Goal: Transaction & Acquisition: Purchase product/service

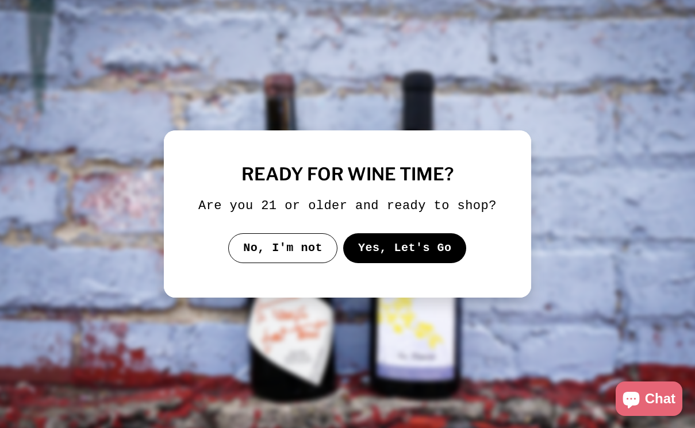
click at [391, 252] on button "Yes, Let's Go" at bounding box center [405, 248] width 124 height 30
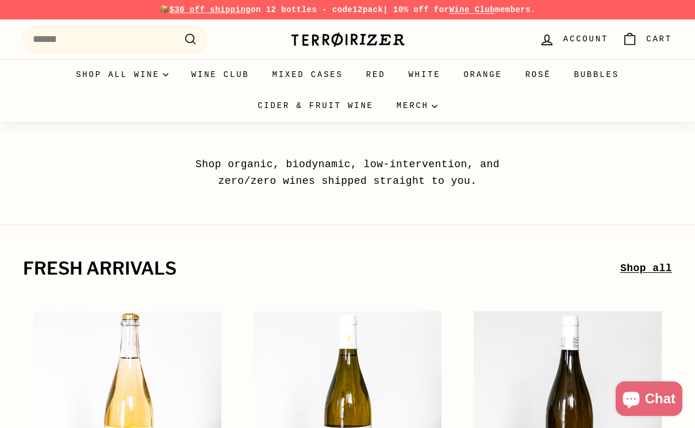
scroll to position [2, 0]
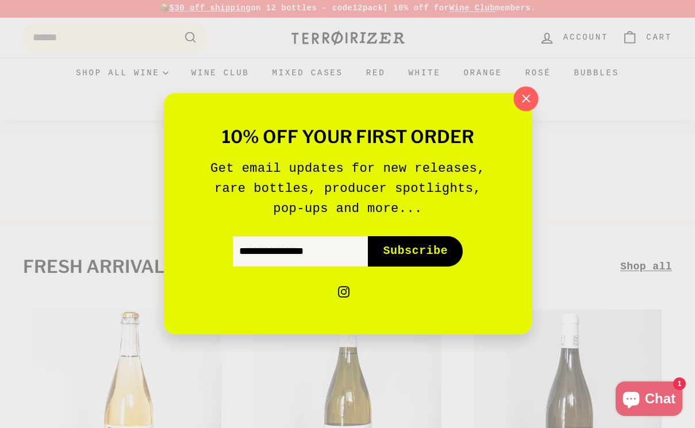
click at [524, 98] on icon "button" at bounding box center [525, 98] width 17 height 17
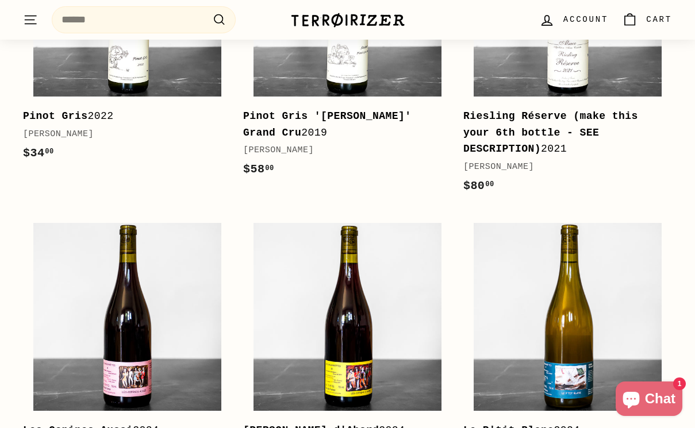
scroll to position [0, 0]
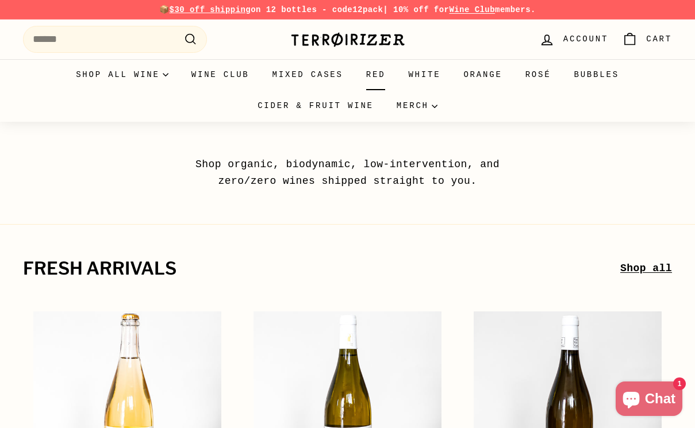
click at [382, 74] on link "Red" at bounding box center [376, 74] width 43 height 31
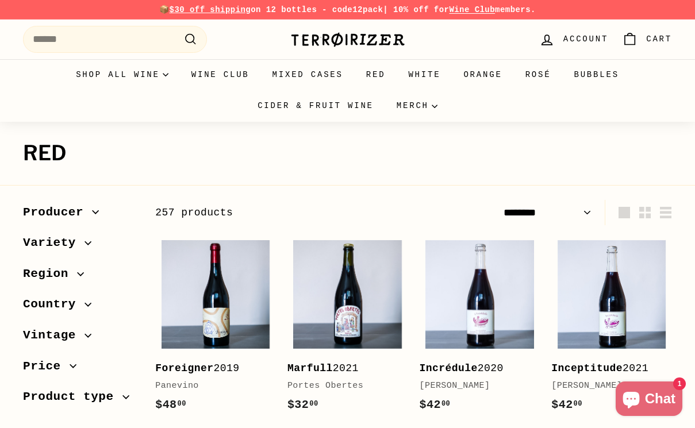
select select "******"
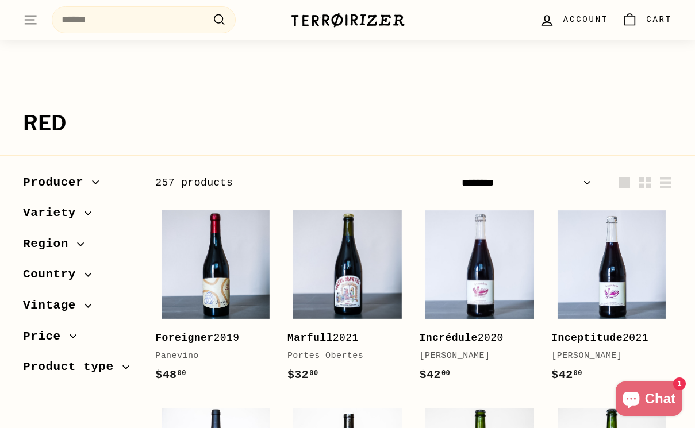
scroll to position [34, 0]
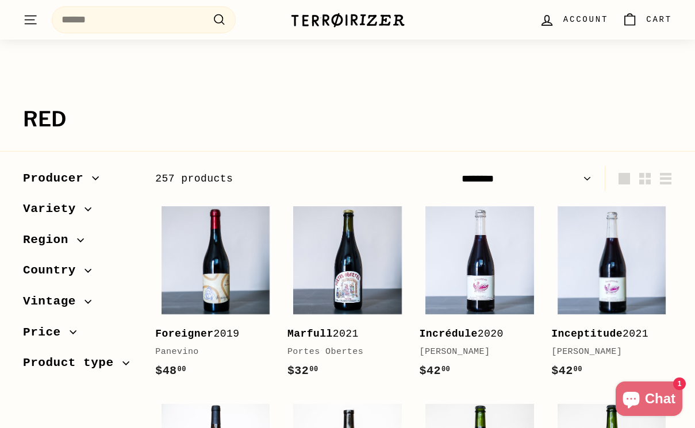
click at [67, 269] on span "Country" at bounding box center [53, 271] width 61 height 20
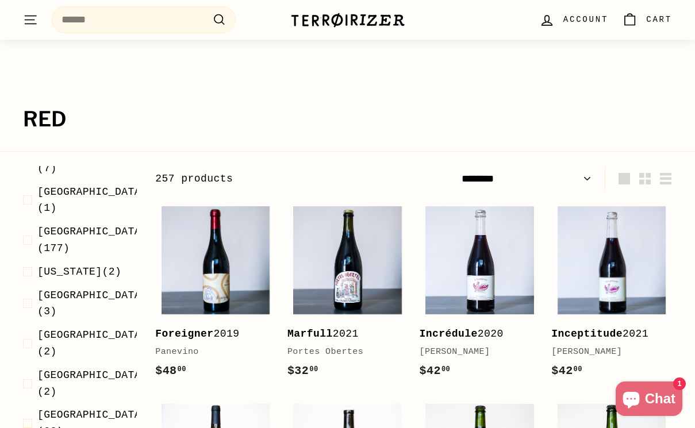
scroll to position [150, 0]
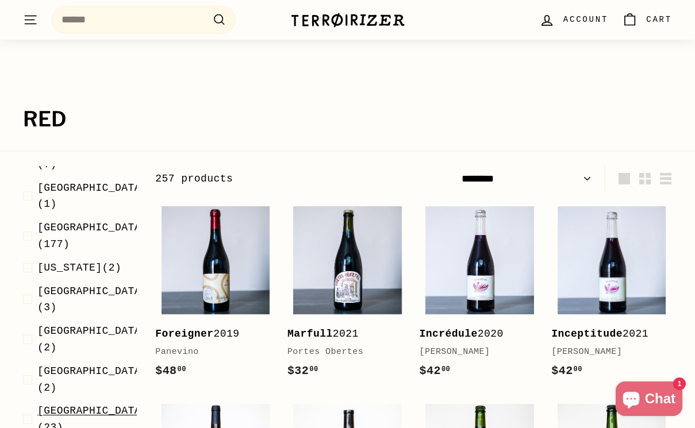
click at [71, 403] on span "Italy (23)" at bounding box center [92, 419] width 110 height 33
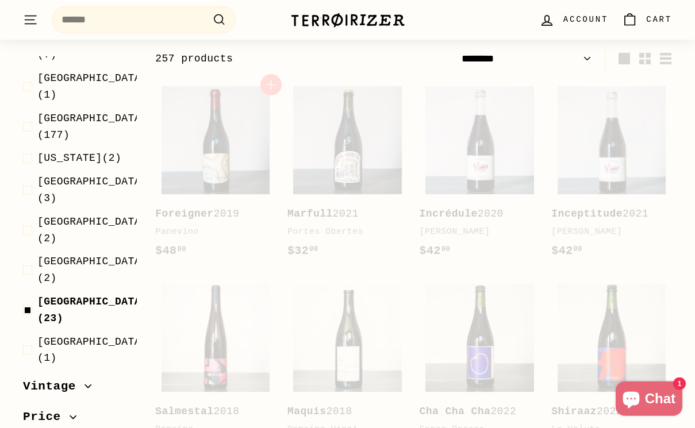
scroll to position [155, 0]
select select "******"
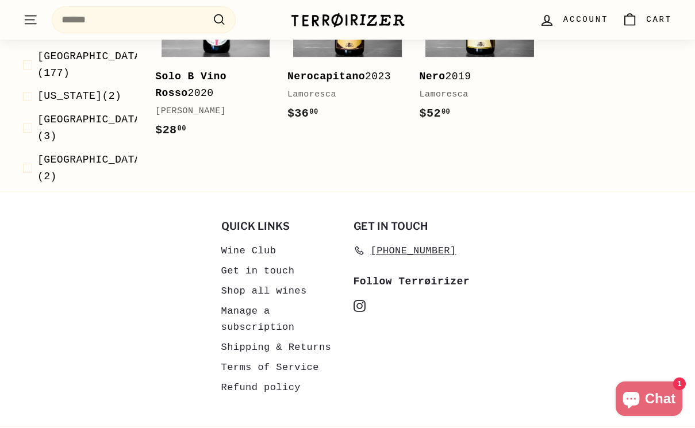
scroll to position [1366, 0]
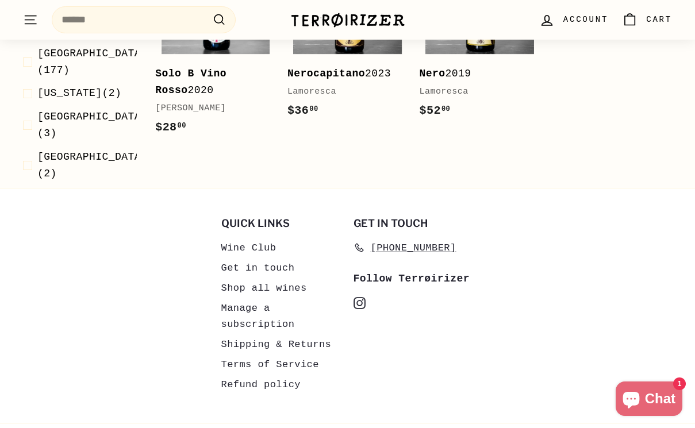
click at [260, 258] on link "Get in touch" at bounding box center [258, 268] width 74 height 20
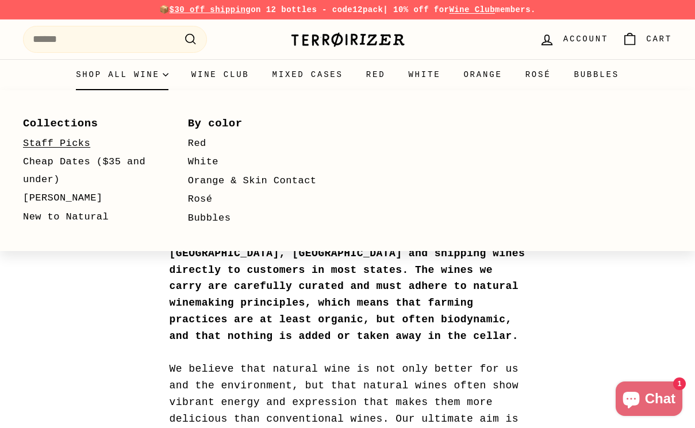
click at [71, 145] on link "Staff Picks" at bounding box center [89, 143] width 132 height 19
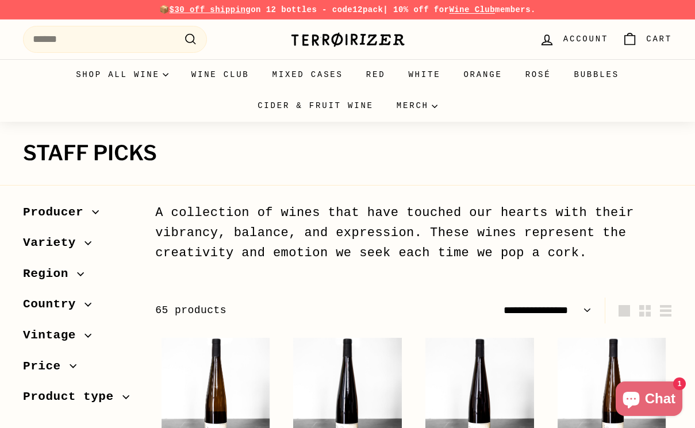
select select "**********"
click at [45, 363] on span "Price" at bounding box center [46, 367] width 47 height 20
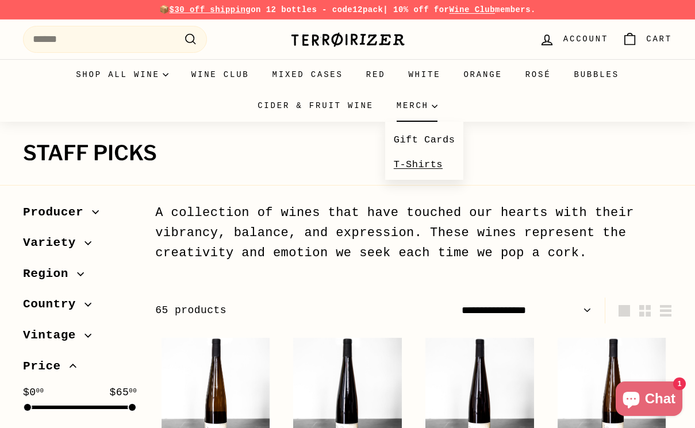
click at [407, 165] on link "T-Shirts" at bounding box center [424, 164] width 79 height 25
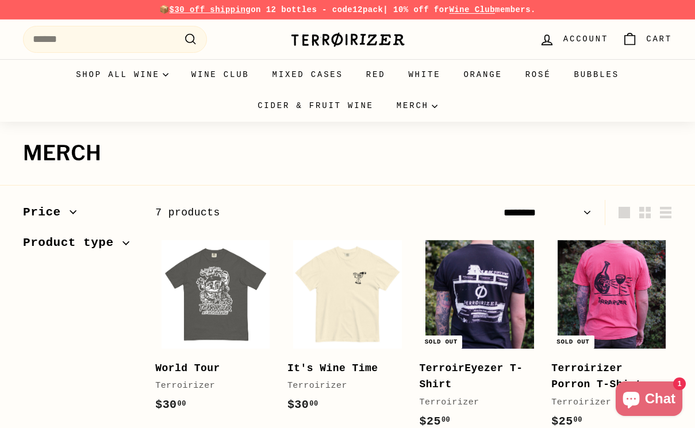
select select "******"
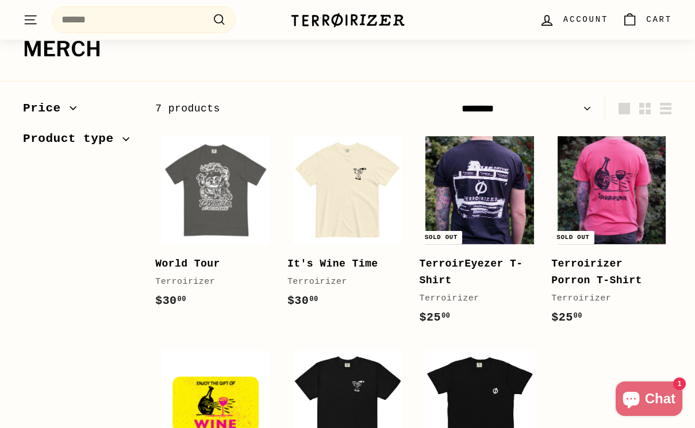
scroll to position [103, 0]
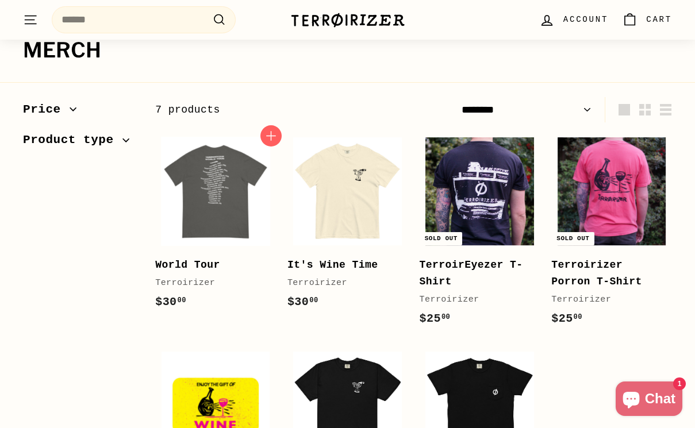
click at [209, 189] on img at bounding box center [215, 191] width 109 height 109
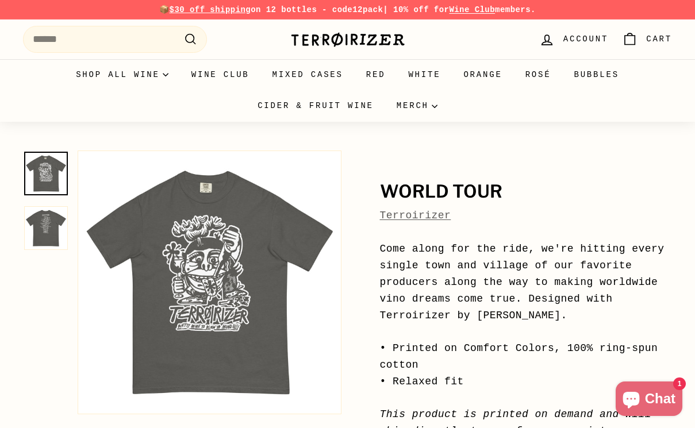
scroll to position [50, 0]
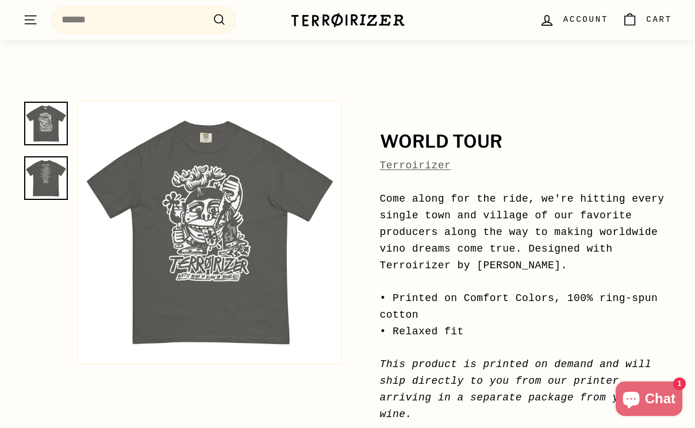
click at [41, 182] on img at bounding box center [46, 178] width 44 height 44
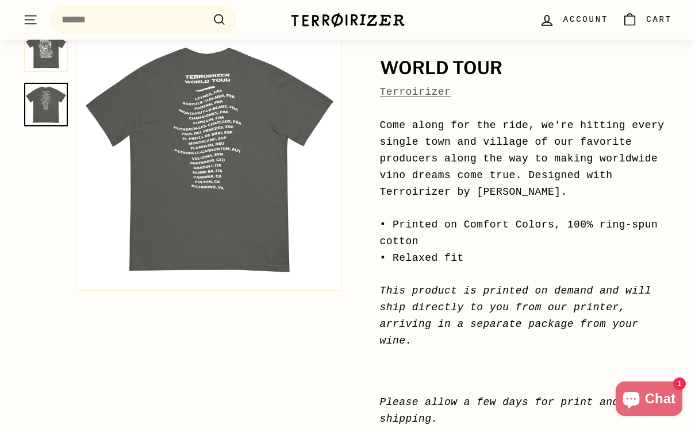
scroll to position [0, 0]
